Goal: Task Accomplishment & Management: Use online tool/utility

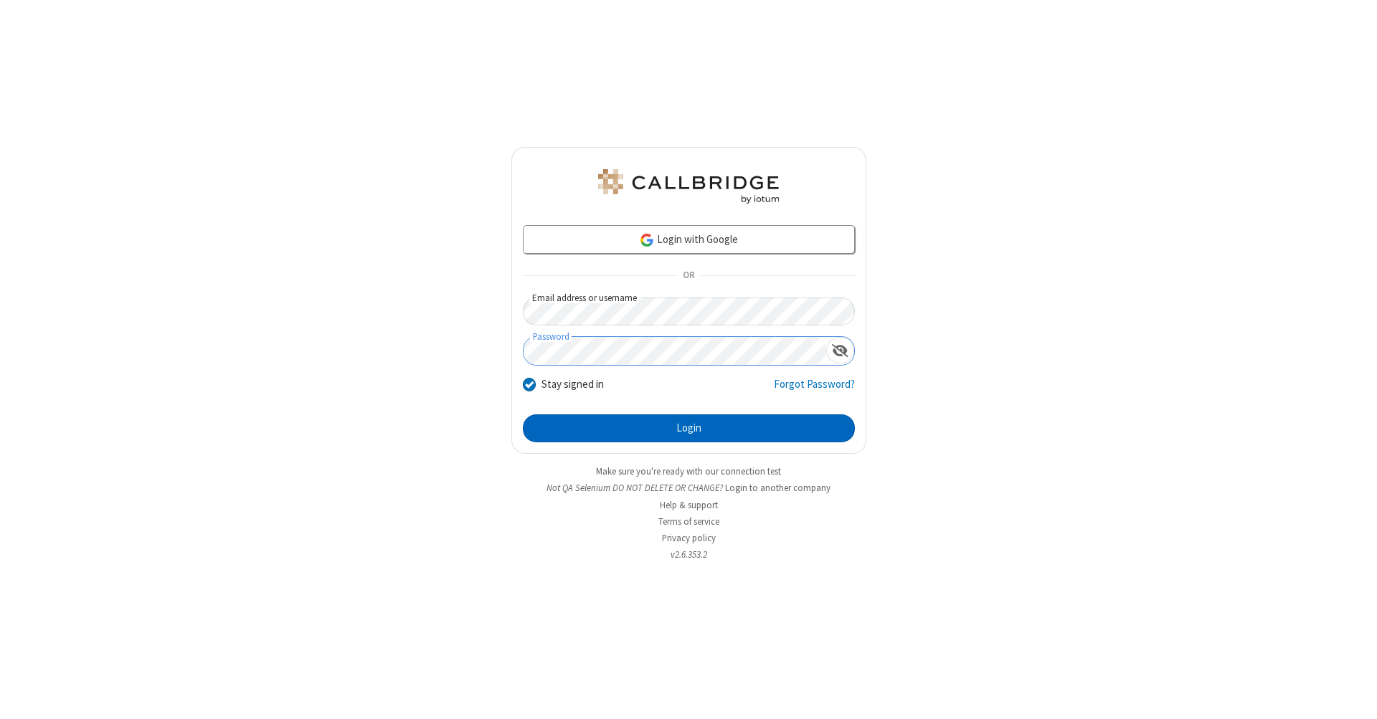
click at [689, 429] on button "Login" at bounding box center [689, 429] width 332 height 29
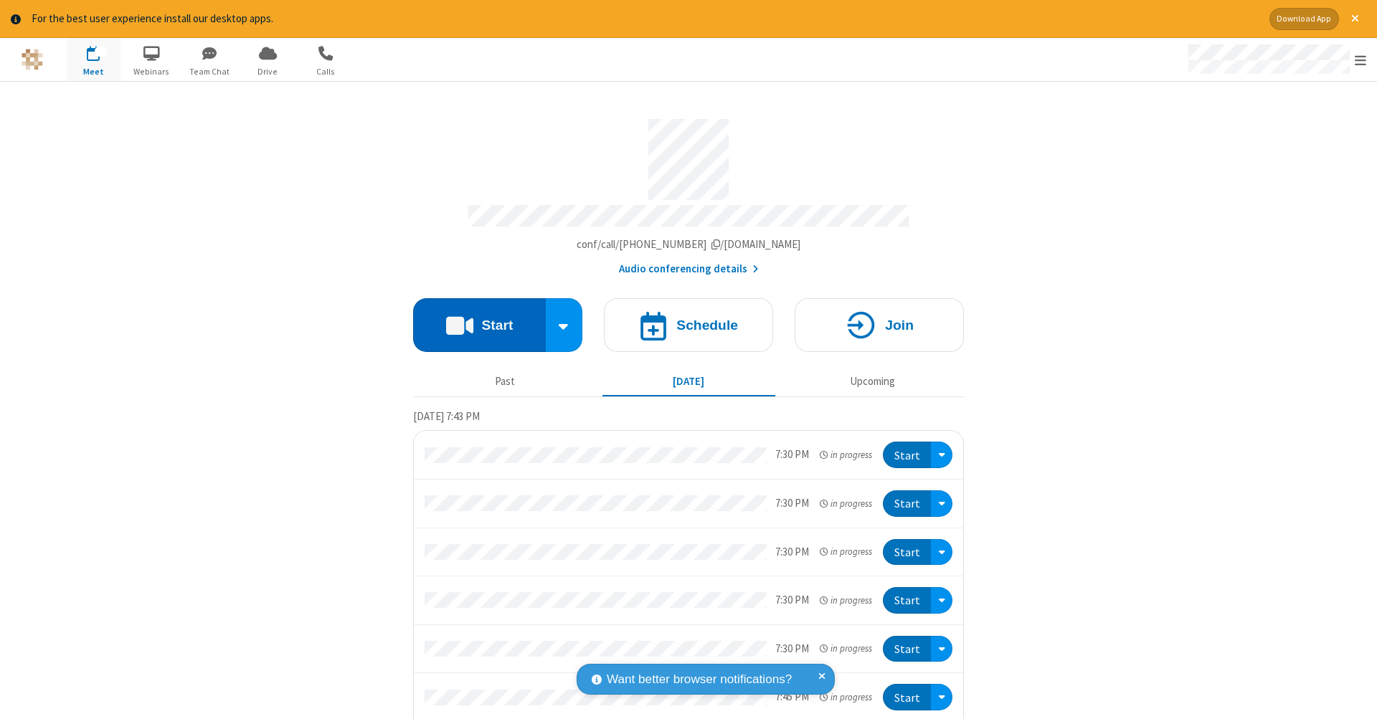
click at [473, 318] on button "Start" at bounding box center [479, 325] width 133 height 54
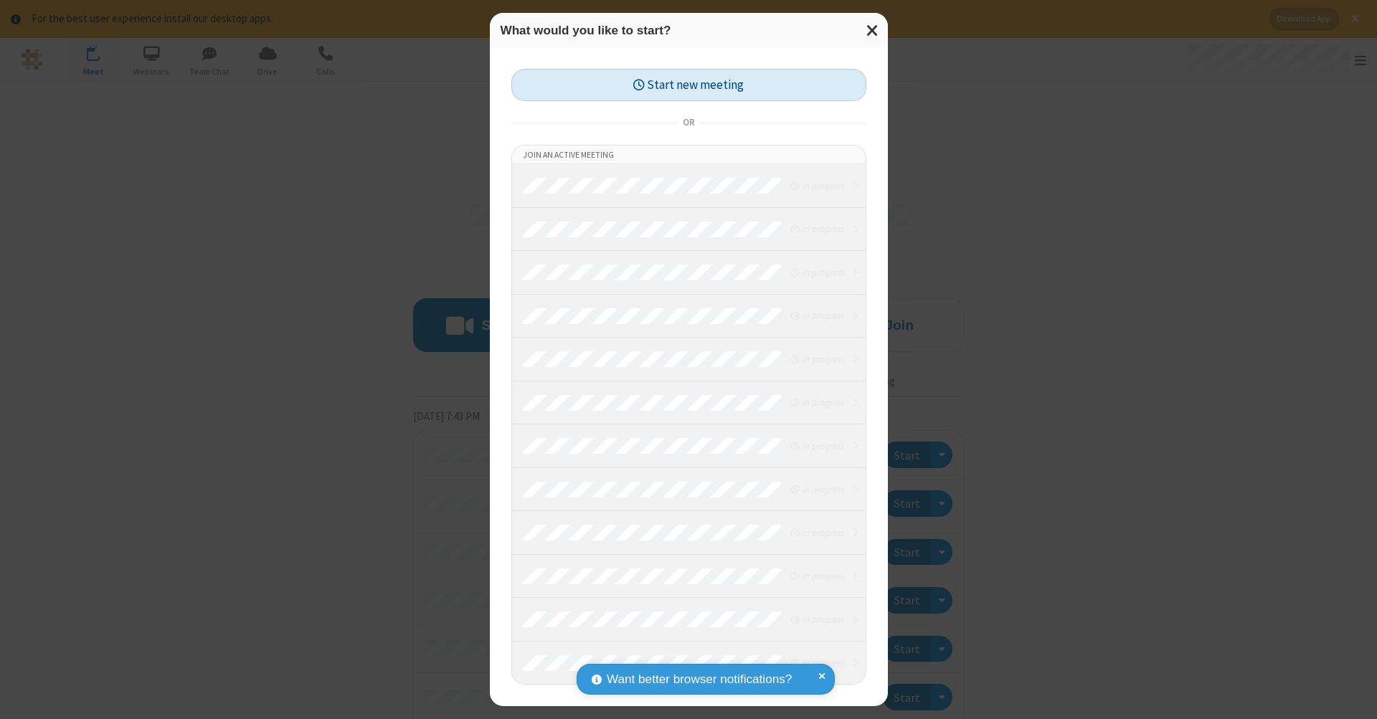
click at [689, 85] on button "Start new meeting" at bounding box center [688, 85] width 355 height 32
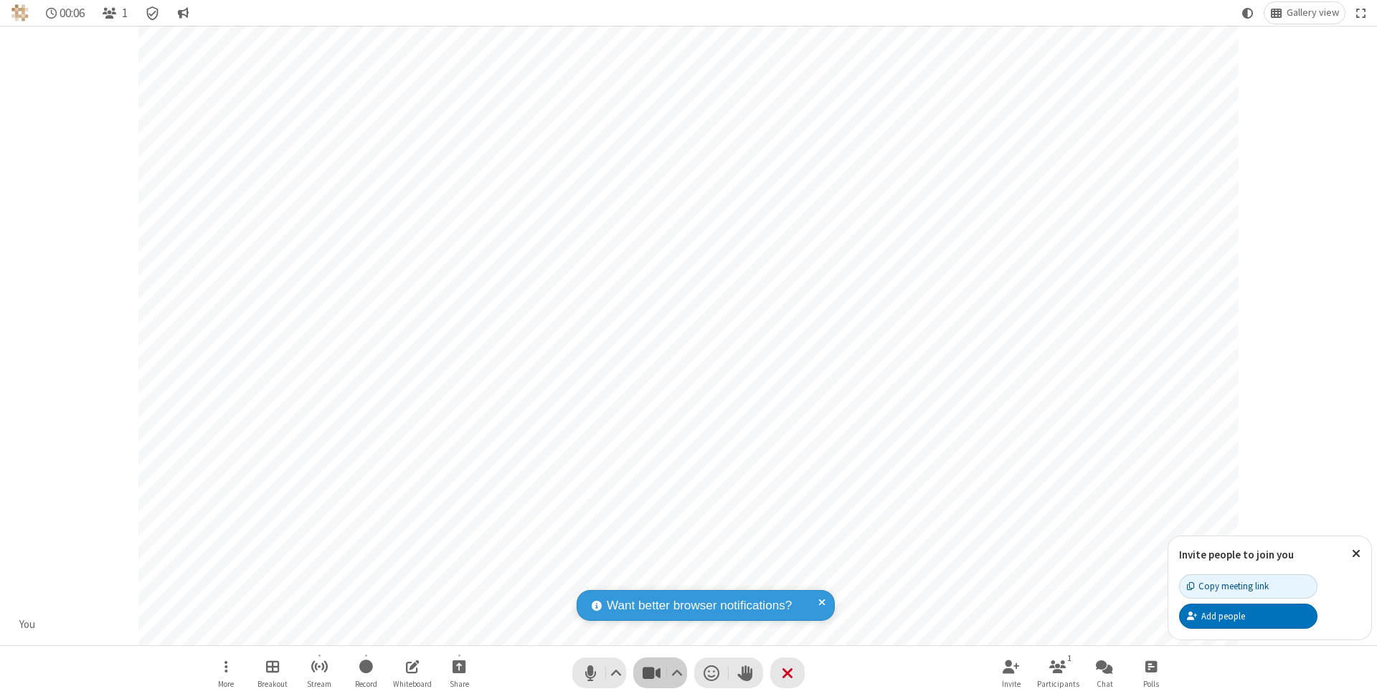
click at [651, 673] on span "Stop video (⌘+Shift+V)" at bounding box center [652, 673] width 22 height 21
click at [651, 673] on span "Start video (⌘+Shift+V)" at bounding box center [652, 673] width 22 height 21
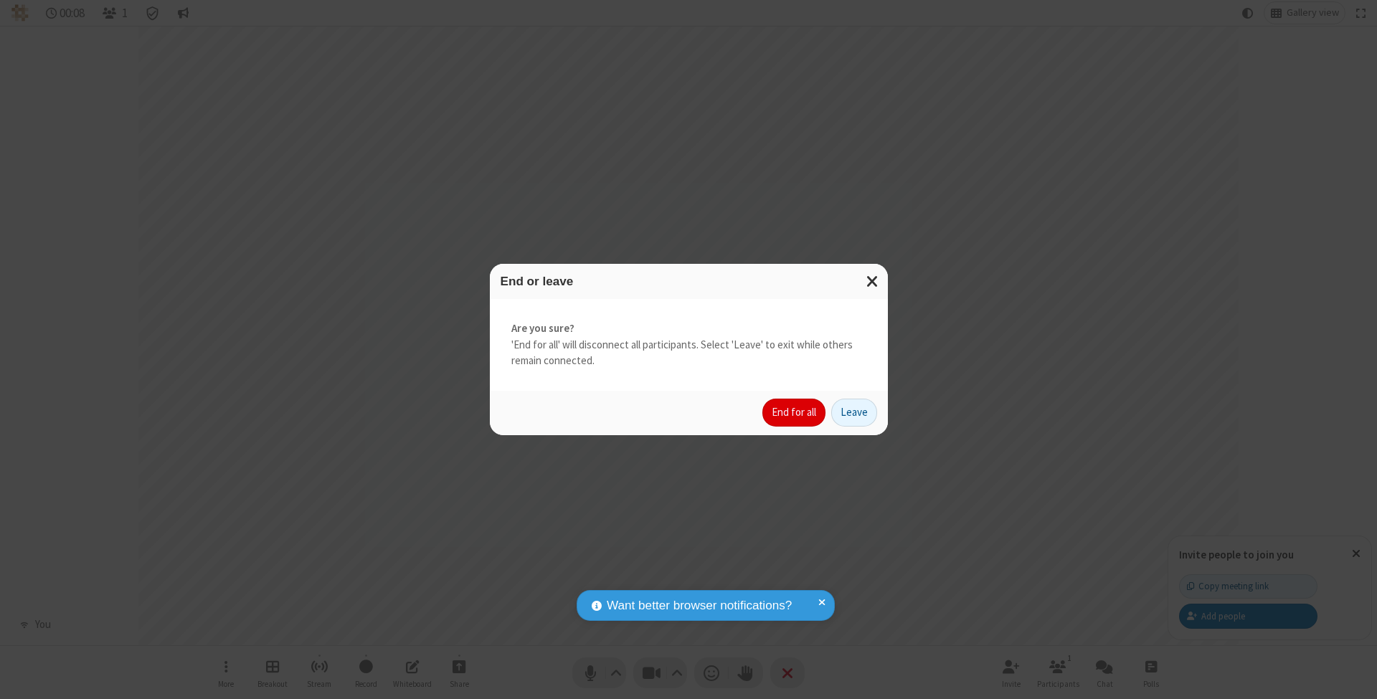
click at [795, 412] on button "End for all" at bounding box center [794, 413] width 63 height 29
